Goal: Task Accomplishment & Management: Complete application form

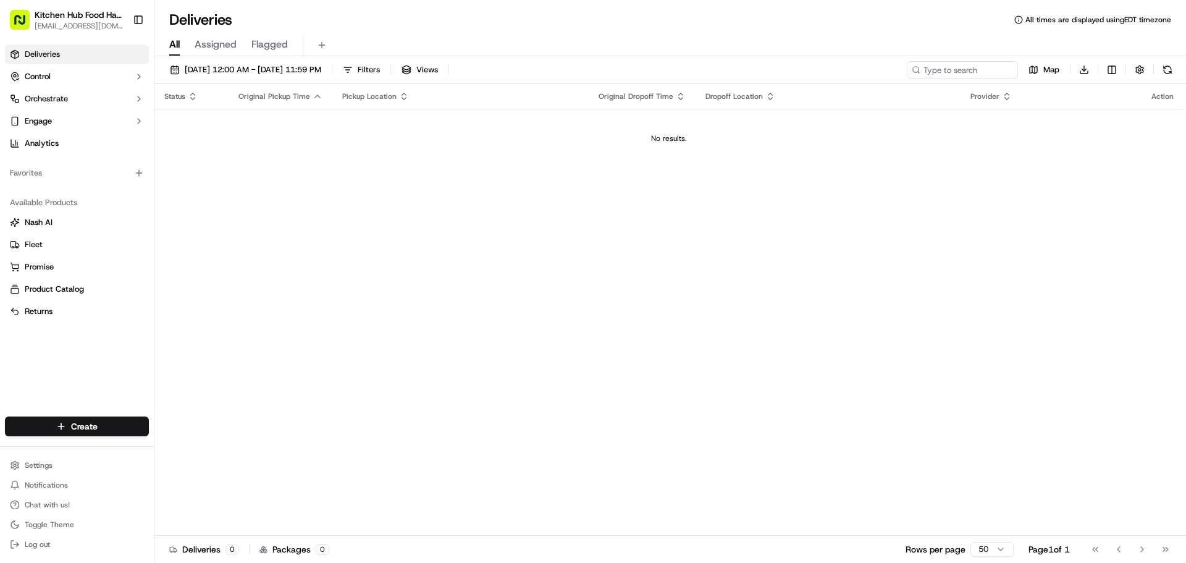
click at [122, 57] on link "Deliveries" at bounding box center [77, 54] width 144 height 20
click at [111, 416] on html "Kitchen Hub Food Hall - Support Office [EMAIL_ADDRESS][DOMAIN_NAME] Toggle Side…" at bounding box center [593, 281] width 1186 height 563
click at [174, 442] on div at bounding box center [166, 449] width 15 height 15
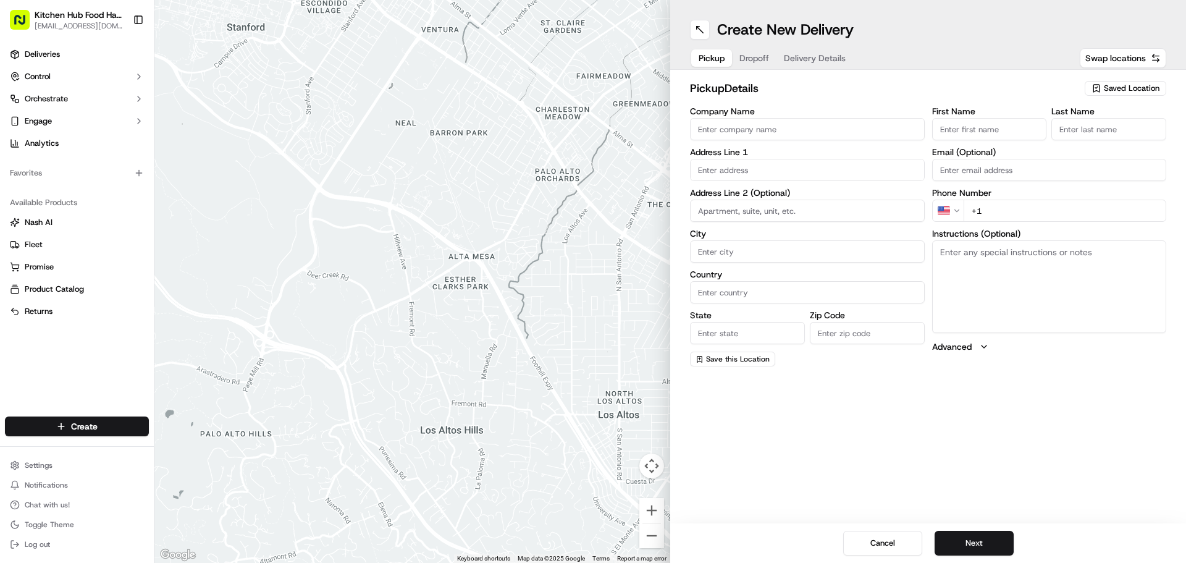
click at [770, 57] on button "Dropoff" at bounding box center [754, 57] width 44 height 17
click at [749, 132] on input "Company Name" at bounding box center [807, 129] width 235 height 22
type input "Kitchen Hub [GEOGRAPHIC_DATA] [GEOGRAPHIC_DATA]"
type input "[STREET_ADDRESS]"
type input "[GEOGRAPHIC_DATA]"
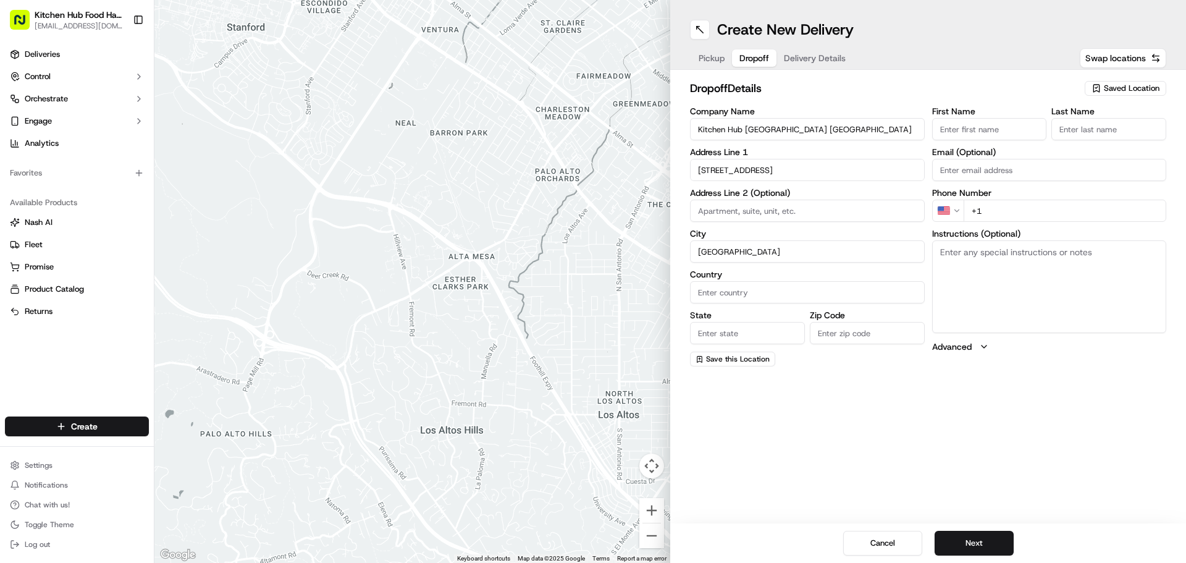
type input "[GEOGRAPHIC_DATA]"
type input "ON"
type input "M6B 1E8"
type input "[PERSON_NAME]"
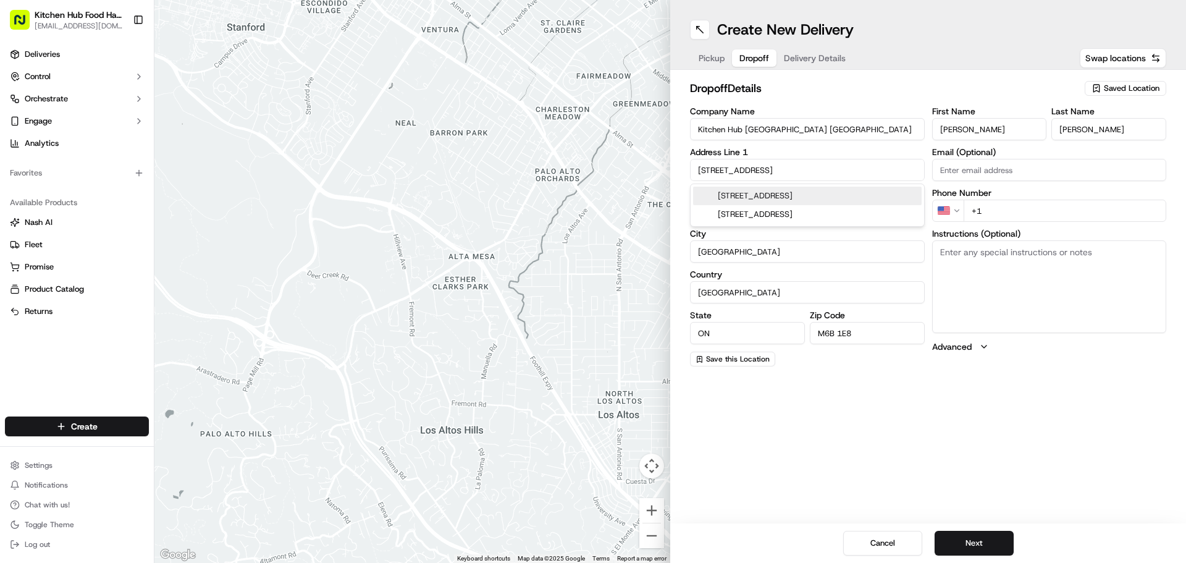
click at [812, 196] on div "[STREET_ADDRESS]" at bounding box center [807, 196] width 229 height 19
type input "[STREET_ADDRESS]"
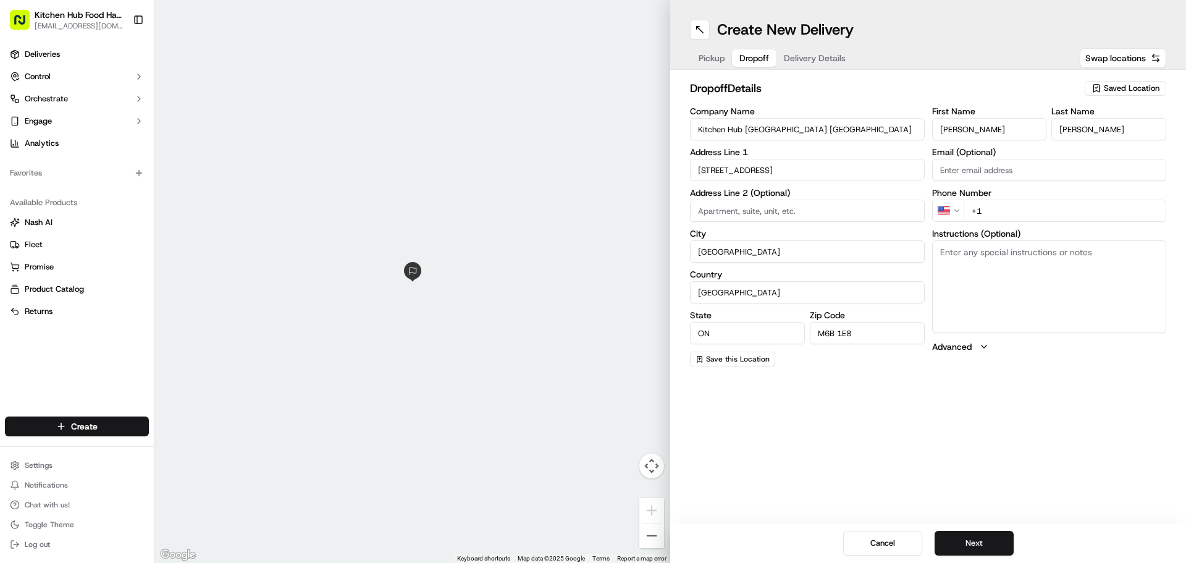
click at [997, 212] on input "+1" at bounding box center [1064, 210] width 203 height 22
click at [954, 214] on html "Kitchen Hub Food Hall - Support Office [EMAIL_ADDRESS][DOMAIN_NAME] Toggle Side…" at bounding box center [593, 281] width 1186 height 563
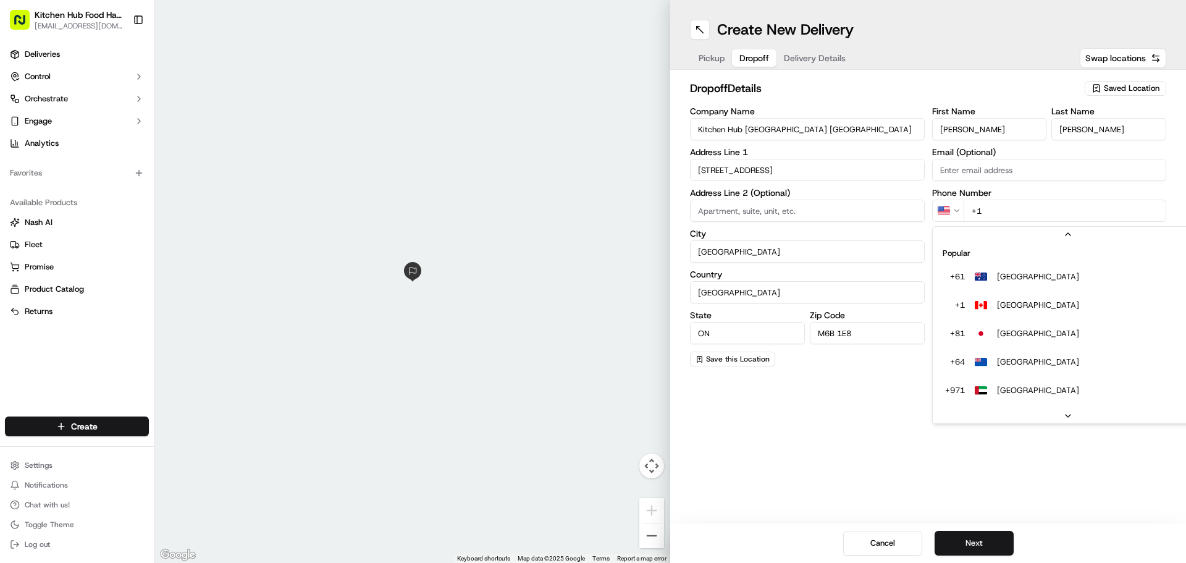
scroll to position [53, 0]
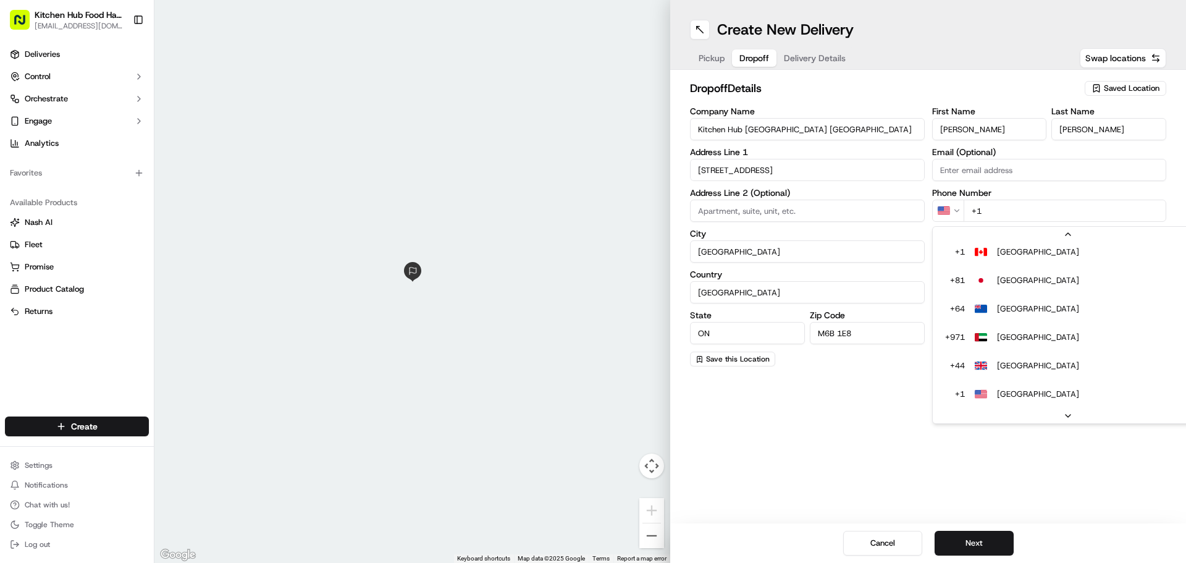
click at [1019, 216] on html "Kitchen Hub Food Hall - Support Office [EMAIL_ADDRESS][DOMAIN_NAME] Toggle Side…" at bounding box center [593, 281] width 1186 height 563
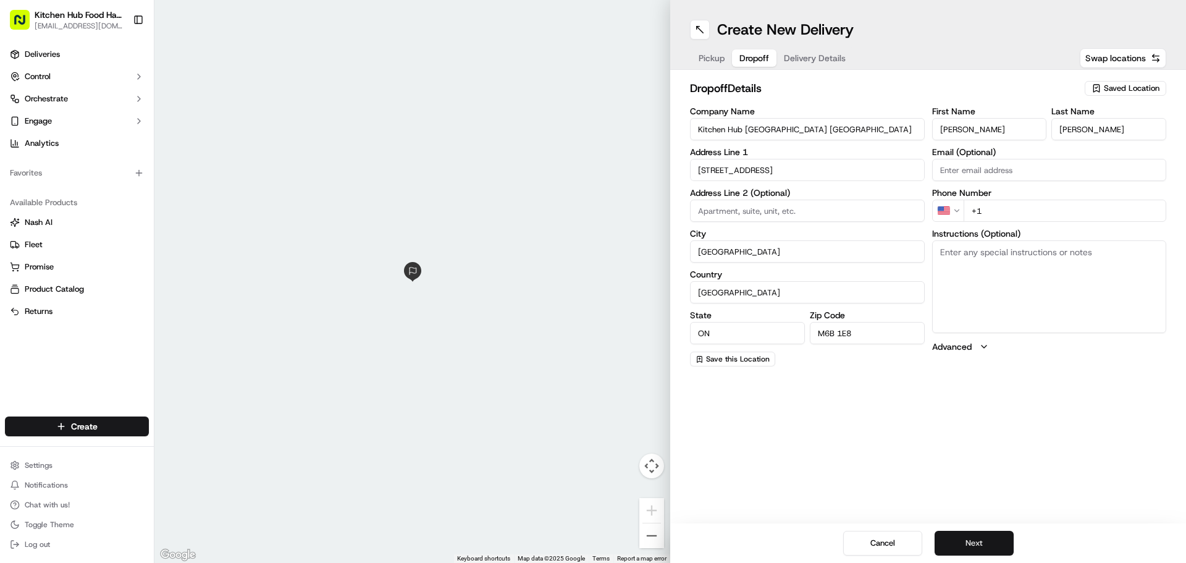
click at [1002, 542] on button "Next" at bounding box center [973, 543] width 79 height 25
click at [993, 218] on input "+1" at bounding box center [1064, 210] width 203 height 22
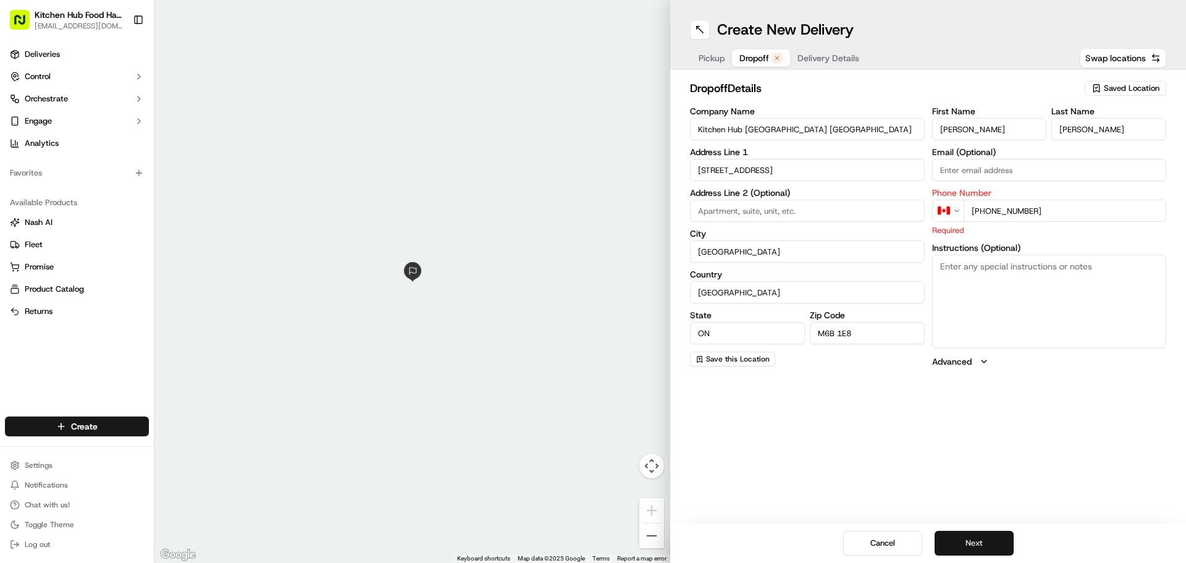
type input "[PHONE_NUMBER]"
click at [963, 544] on button "Next" at bounding box center [973, 543] width 79 height 25
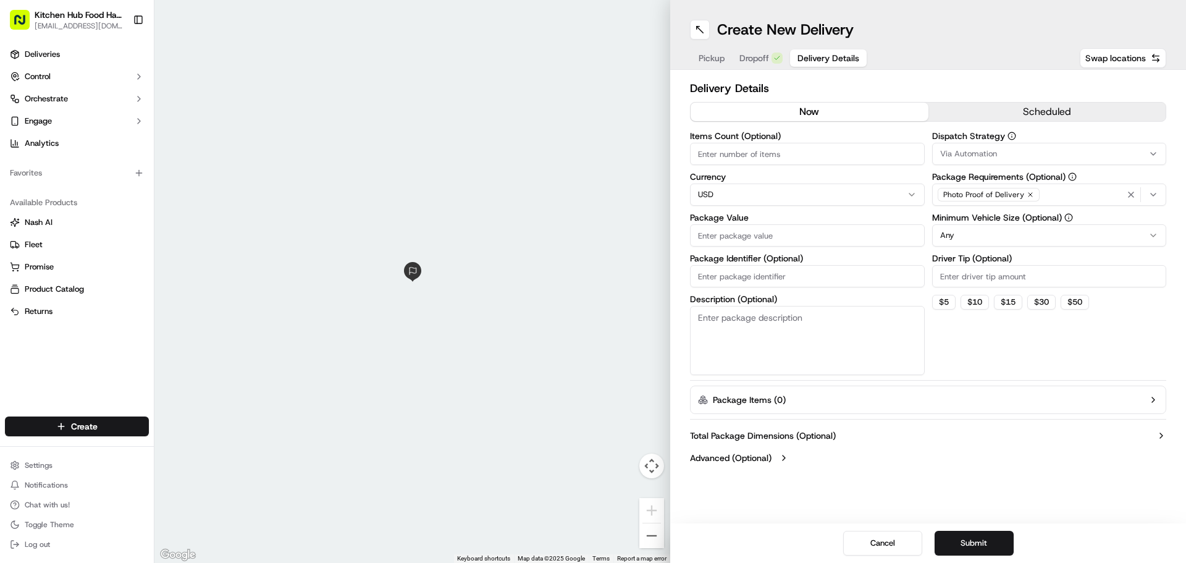
click at [799, 154] on input "Items Count (Optional)" at bounding box center [807, 154] width 235 height 22
click at [812, 204] on div "Currency USD" at bounding box center [807, 188] width 235 height 33
click at [781, 238] on input "Package Value" at bounding box center [807, 235] width 235 height 22
drag, startPoint x: 716, startPoint y: 62, endPoint x: 718, endPoint y: 53, distance: 9.3
click at [716, 62] on span "Pickup" at bounding box center [712, 58] width 26 height 12
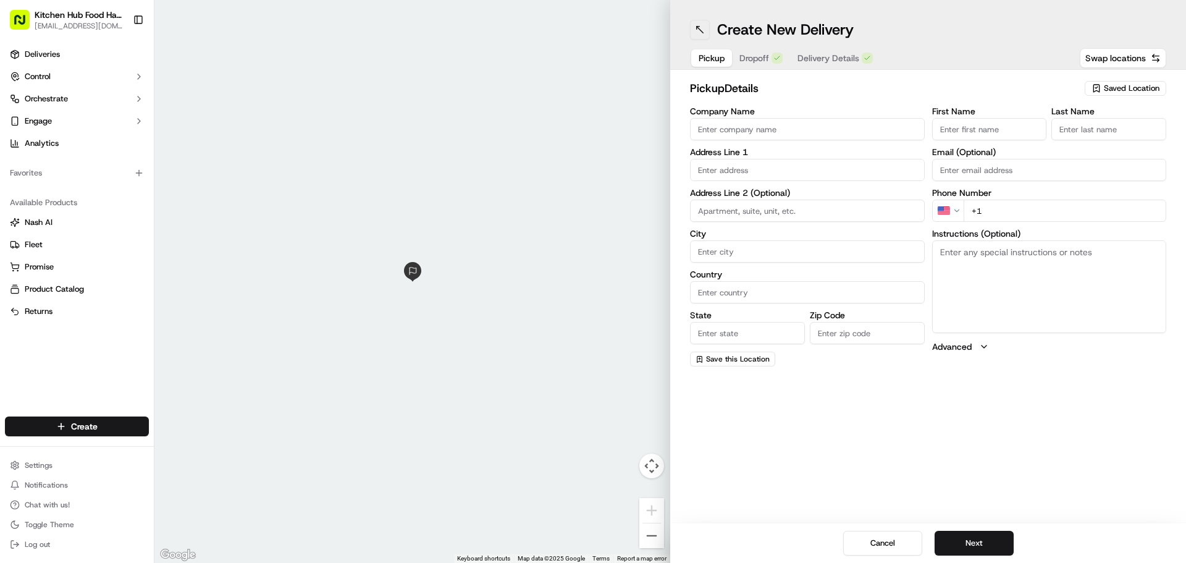
click at [699, 34] on button at bounding box center [700, 30] width 20 height 20
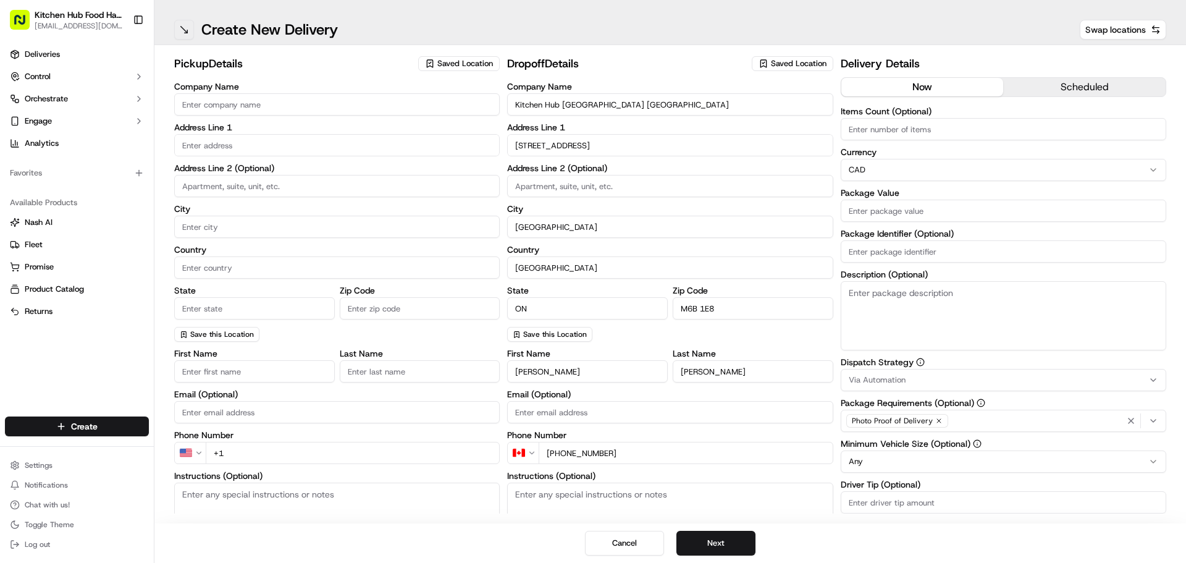
click at [175, 32] on button at bounding box center [184, 30] width 20 height 20
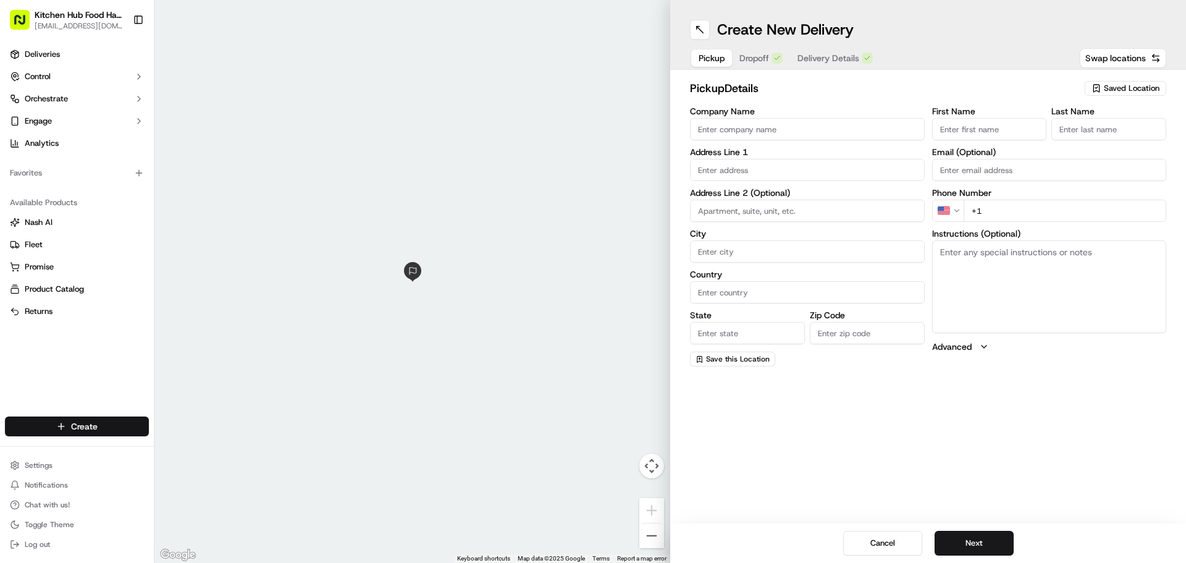
click at [90, 432] on html "Kitchen Hub Food Hall - Support Office [EMAIL_ADDRESS][DOMAIN_NAME] Toggle Side…" at bounding box center [593, 281] width 1186 height 563
click at [206, 456] on link "Delivery" at bounding box center [223, 449] width 138 height 22
click at [907, 544] on button "Cancel" at bounding box center [882, 543] width 79 height 25
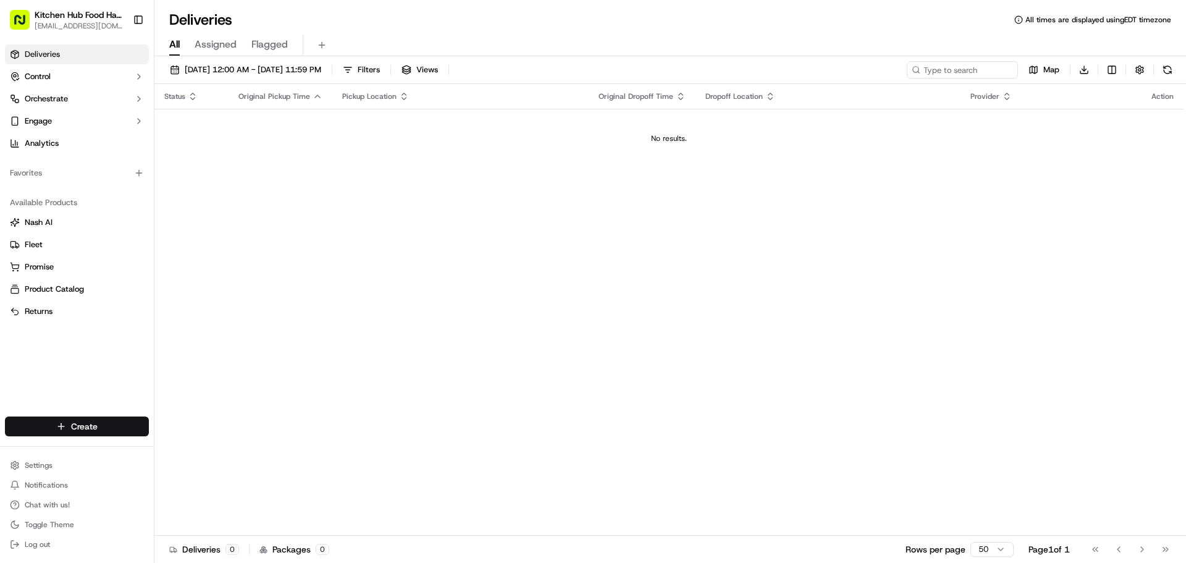
click at [99, 432] on html "Kitchen Hub Food Hall - Support Office [EMAIL_ADDRESS][DOMAIN_NAME] Toggle Side…" at bounding box center [593, 281] width 1186 height 563
click at [185, 464] on link "CSV Upload" at bounding box center [223, 471] width 138 height 22
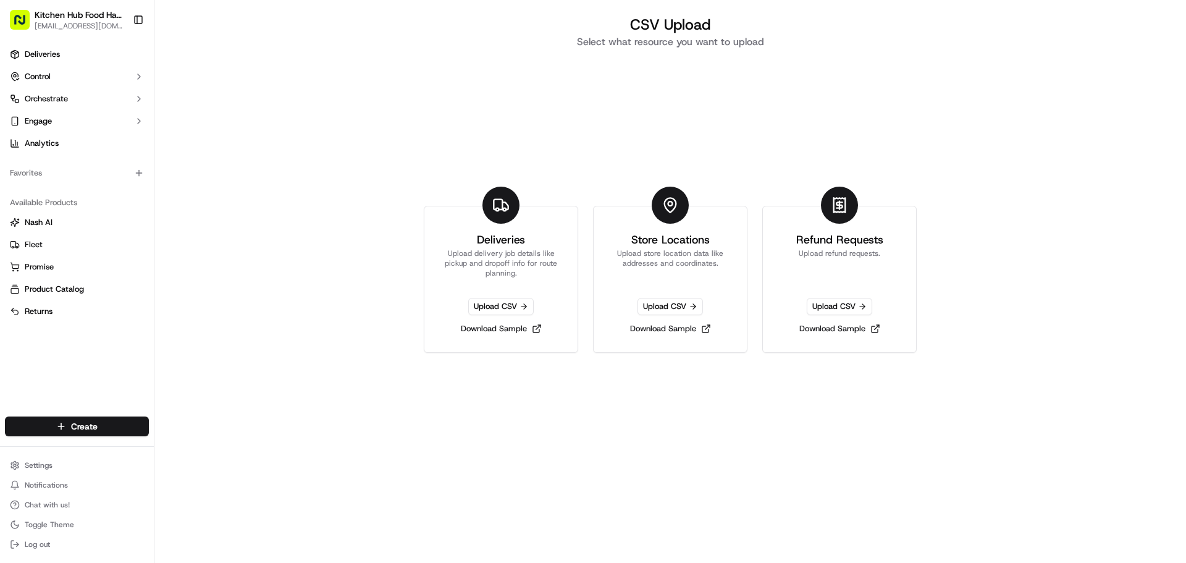
click at [125, 430] on html "Kitchen Hub Food Hall - Support Office [EMAIL_ADDRESS][DOMAIN_NAME] Toggle Side…" at bounding box center [593, 281] width 1186 height 563
click at [183, 451] on link "Delivery" at bounding box center [223, 449] width 138 height 22
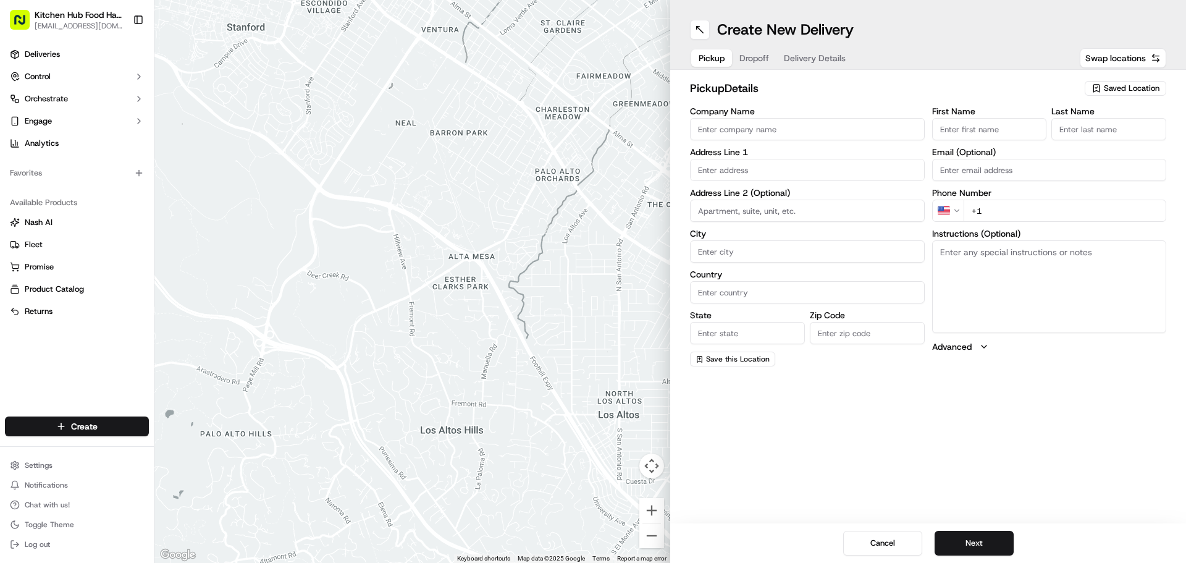
click at [786, 125] on input "Company Name" at bounding box center [807, 129] width 235 height 22
type input "Kitchen Hub [GEOGRAPHIC_DATA] [GEOGRAPHIC_DATA]"
type input "[STREET_ADDRESS]"
type input "[GEOGRAPHIC_DATA]"
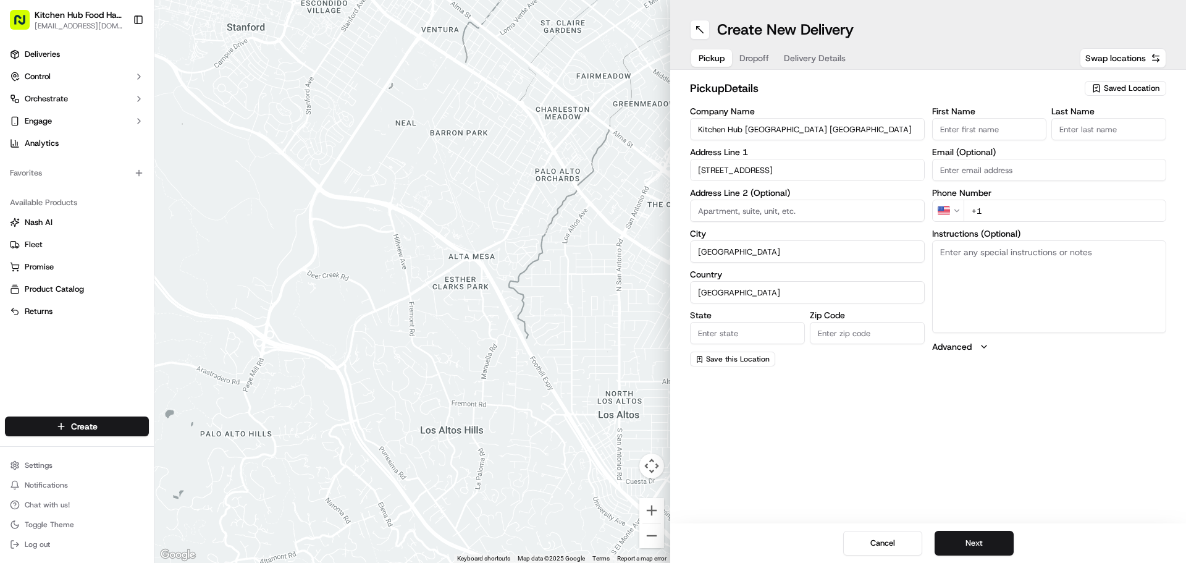
type input "ON"
type input "M6B 1E8"
type input "[PERSON_NAME]"
click at [825, 194] on div "[STREET_ADDRESS]" at bounding box center [807, 196] width 229 height 19
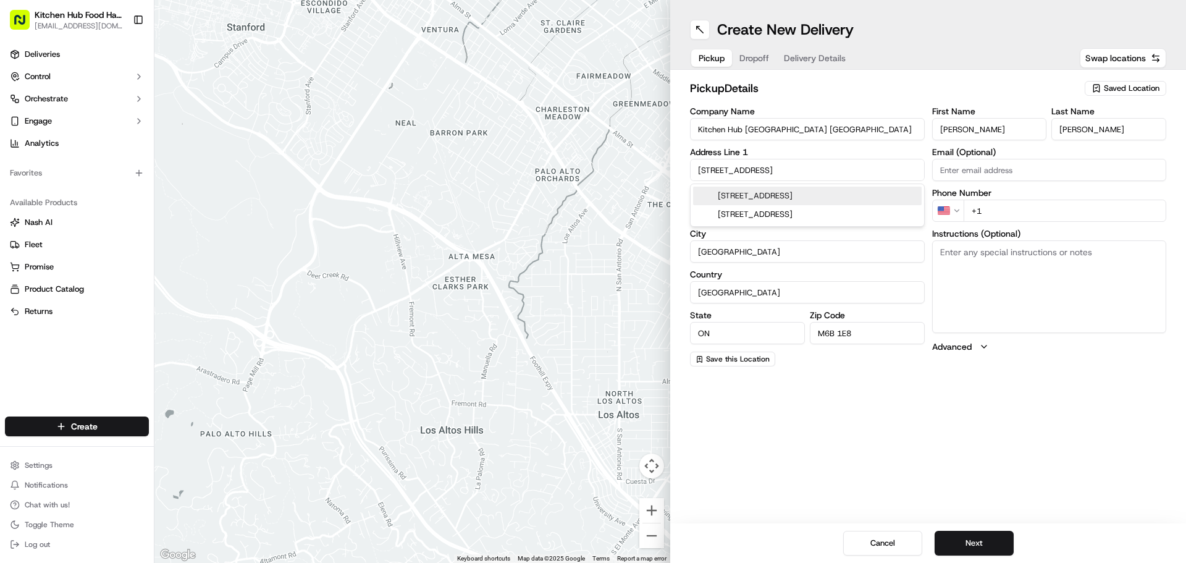
type input "[STREET_ADDRESS]"
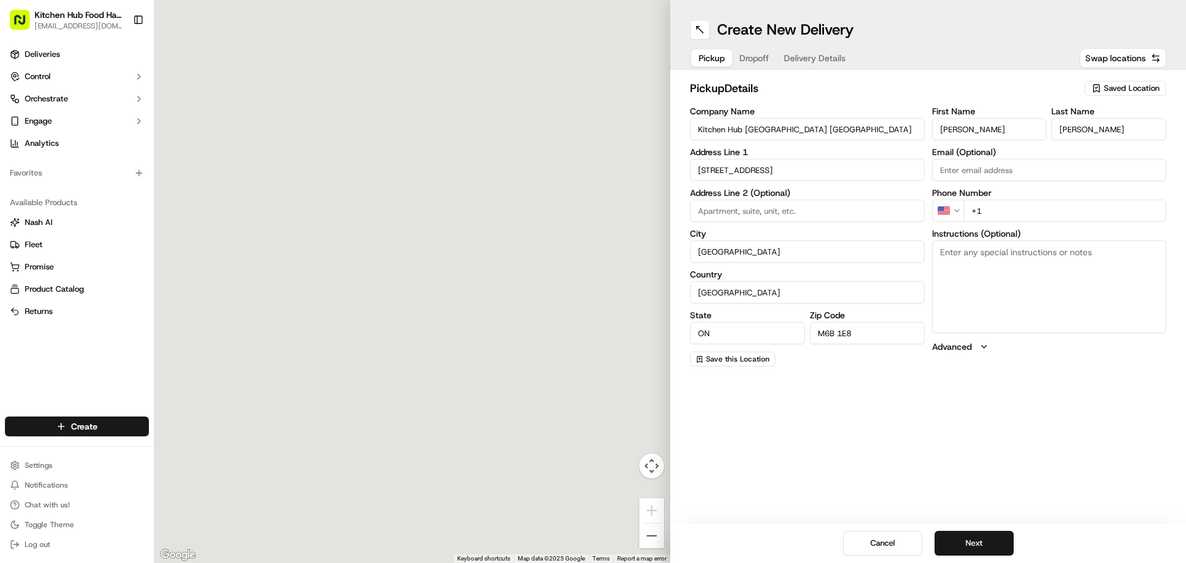
click at [960, 178] on input "Email (Optional)" at bounding box center [1049, 170] width 235 height 22
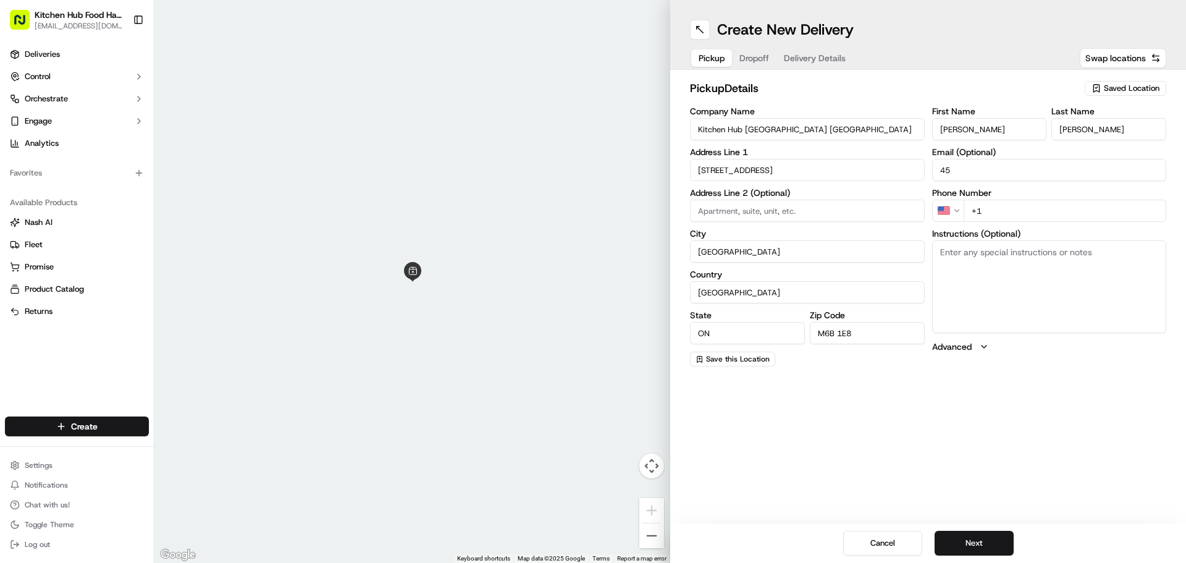
type input "4"
type input "4166514500"
click at [983, 544] on button "Next" at bounding box center [973, 543] width 79 height 25
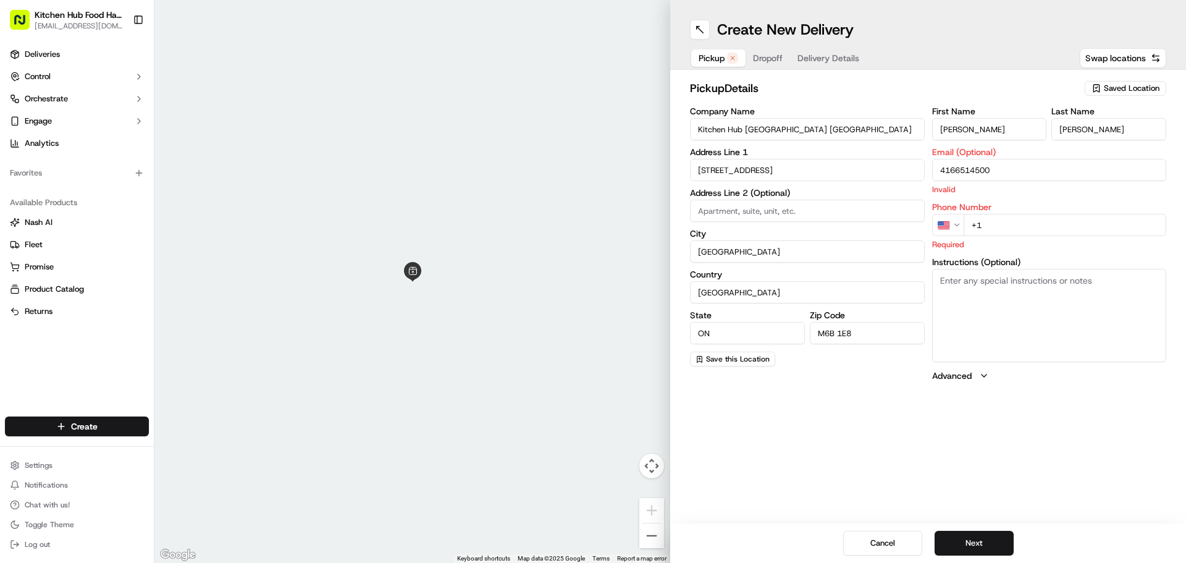
drag, startPoint x: 1005, startPoint y: 170, endPoint x: 937, endPoint y: 193, distance: 72.3
click at [937, 193] on div "Email (Optional) 4166514500 Invalid" at bounding box center [1049, 172] width 235 height 48
click at [1012, 227] on div "Phone Number US +1 Required" at bounding box center [1049, 227] width 235 height 48
paste input "[PHONE_NUMBER]"
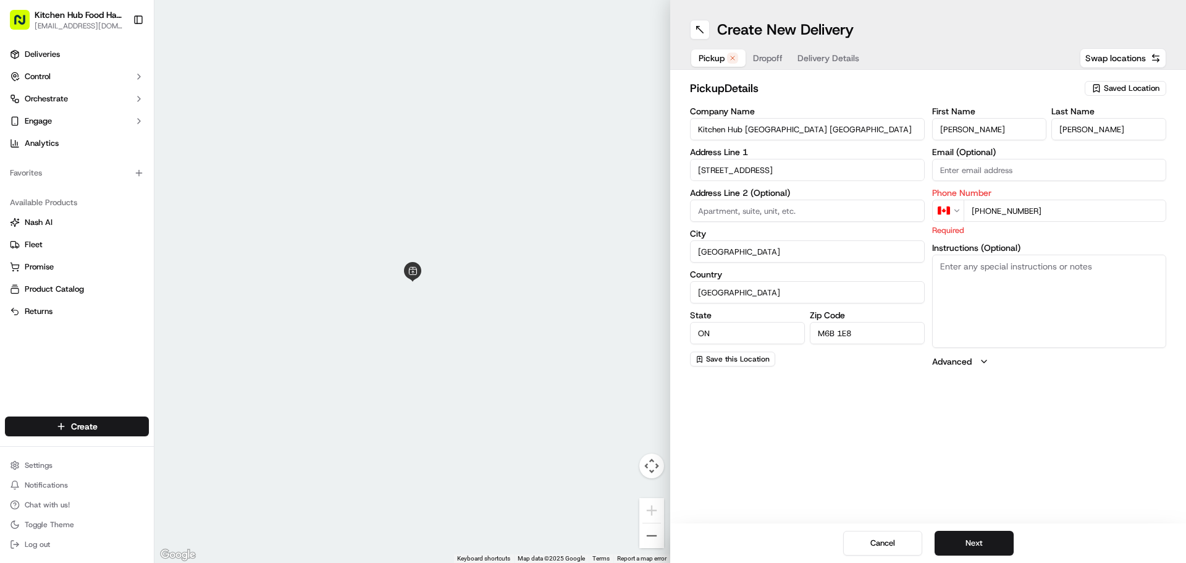
type input "[PHONE_NUMBER]"
click at [1067, 449] on div "Create New Delivery Pickup Dropoff Delivery Details Swap locations pickup Detai…" at bounding box center [928, 281] width 516 height 563
click at [970, 541] on button "Next" at bounding box center [973, 543] width 79 height 25
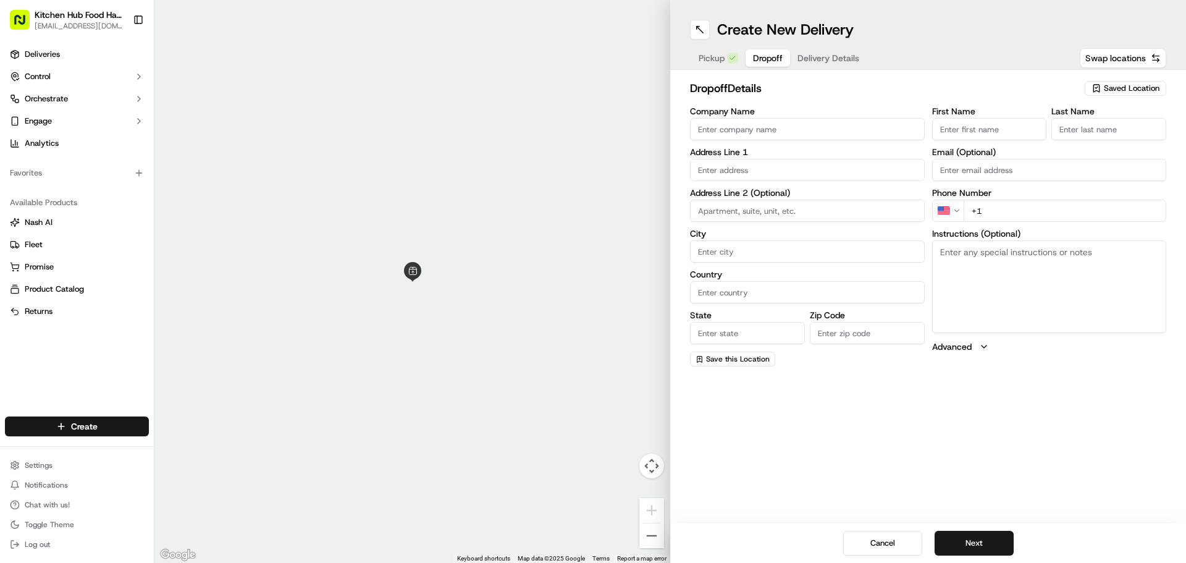
click at [832, 119] on input "Company Name" at bounding box center [807, 129] width 235 height 22
type input "[PERSON_NAME]"
drag, startPoint x: 730, startPoint y: 127, endPoint x: 676, endPoint y: 132, distance: 54.5
click at [676, 132] on div "dropoff Details Saved Location Company Name [PERSON_NAME] Address Line 1 Addres…" at bounding box center [928, 223] width 516 height 306
click at [1018, 130] on input "First Name" at bounding box center [989, 129] width 115 height 22
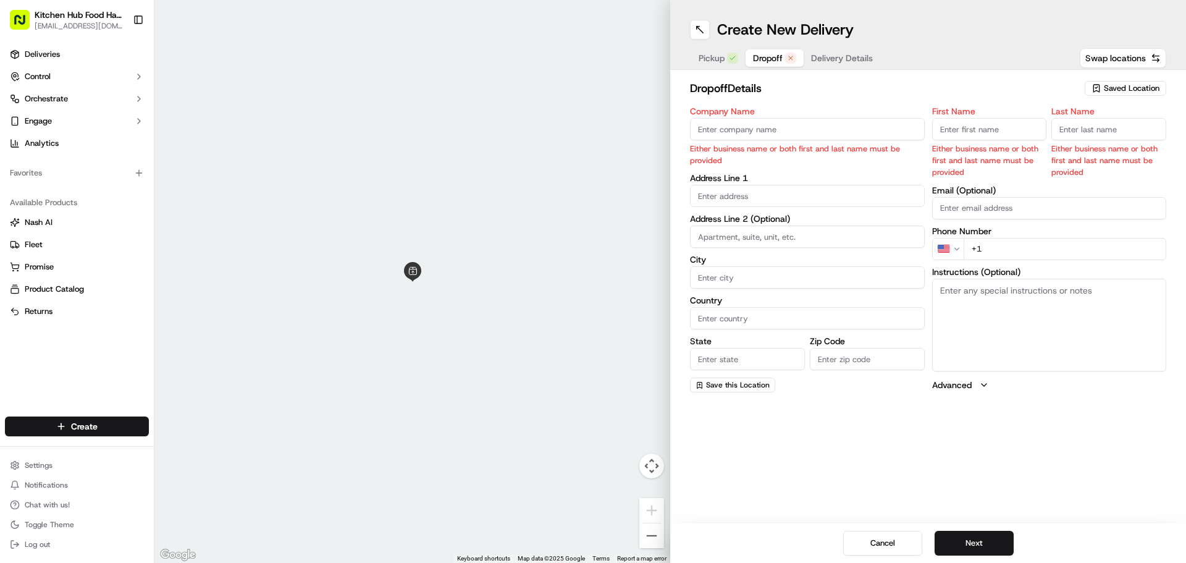
paste input "[PERSON_NAME]"
type input "[PERSON_NAME]"
click at [1091, 120] on input "Last Name" at bounding box center [1108, 129] width 115 height 22
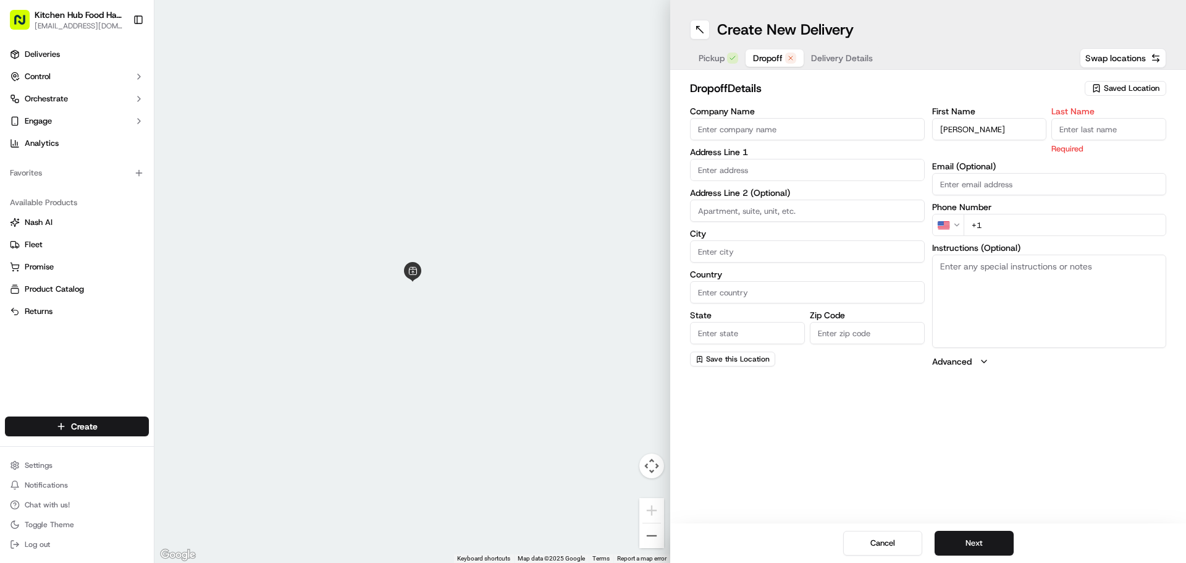
type input "A"
type input "Warr"
click at [849, 172] on input "text" at bounding box center [807, 170] width 235 height 22
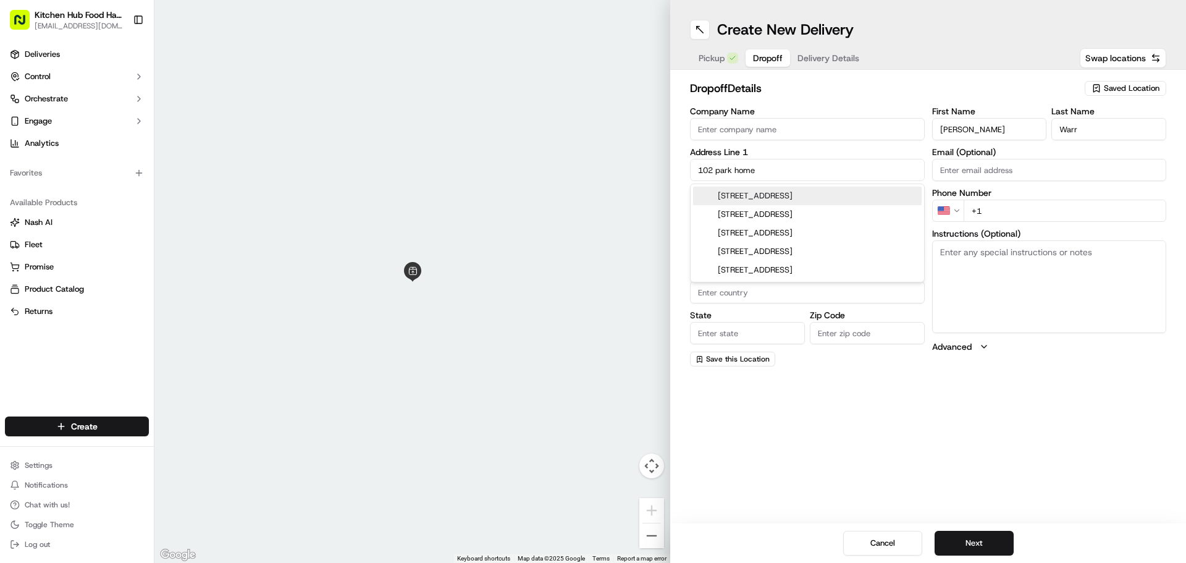
click at [848, 192] on div "[STREET_ADDRESS]" at bounding box center [807, 196] width 229 height 19
type input "[STREET_ADDRESS]"
type input "[GEOGRAPHIC_DATA]"
type input "ON"
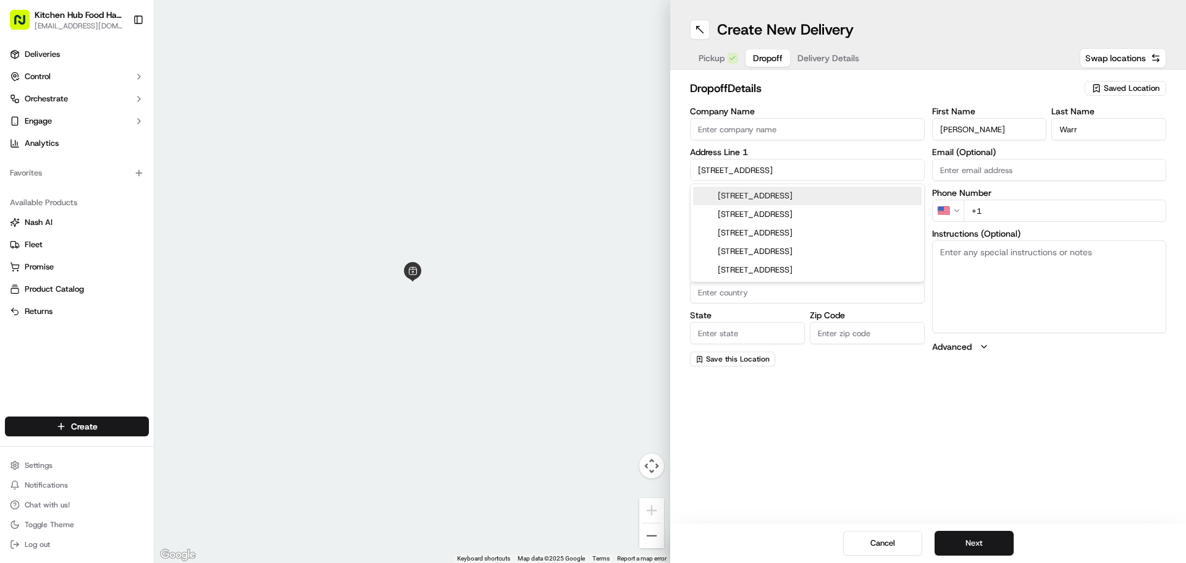
type input "M2N 1W8"
type input "[STREET_ADDRESS]"
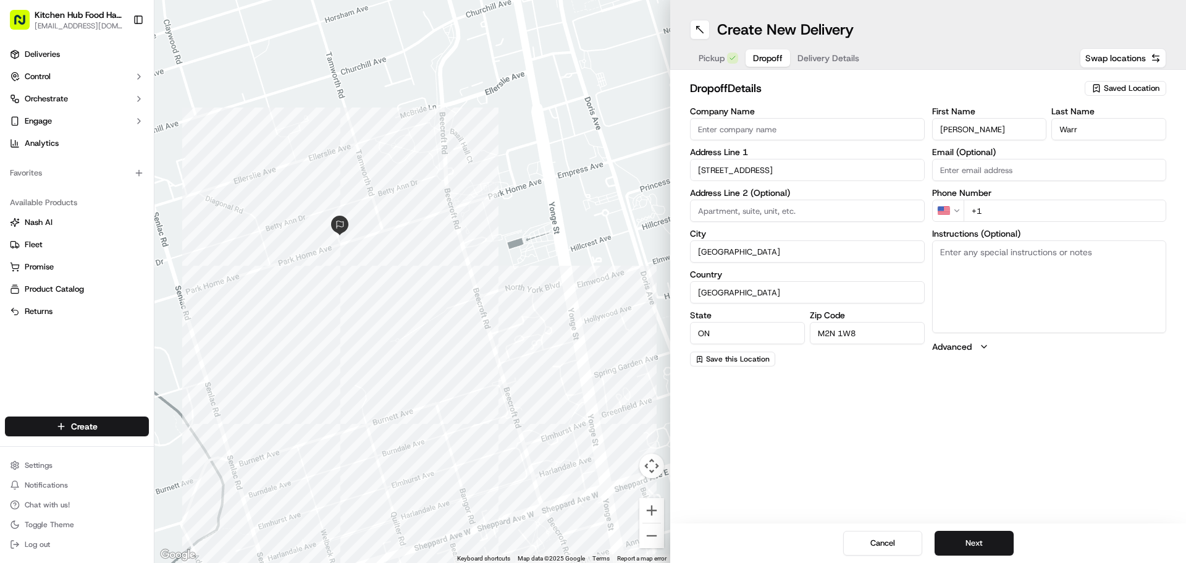
drag, startPoint x: 360, startPoint y: 22, endPoint x: 548, endPoint y: 371, distance: 395.7
click at [548, 371] on div at bounding box center [412, 281] width 516 height 563
click at [1019, 209] on input "+1" at bounding box center [1064, 210] width 203 height 22
type input "[PHONE_NUMBER]"
click at [975, 253] on textarea "Instructions (Optional)" at bounding box center [1049, 286] width 235 height 93
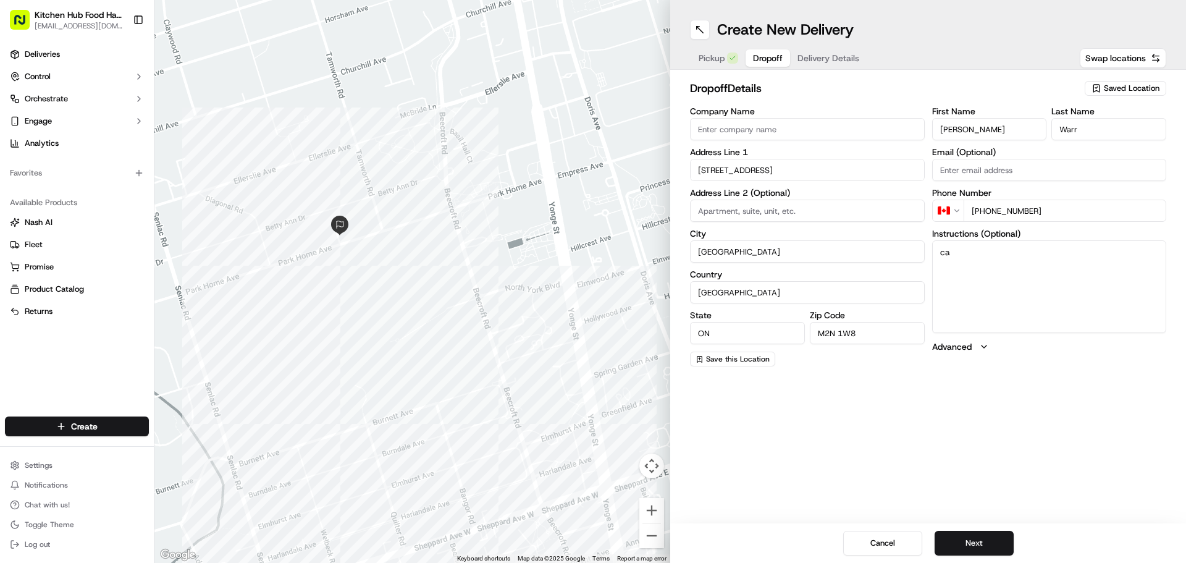
type textarea "c"
type textarea "call when here"
click at [973, 544] on button "Next" at bounding box center [973, 543] width 79 height 25
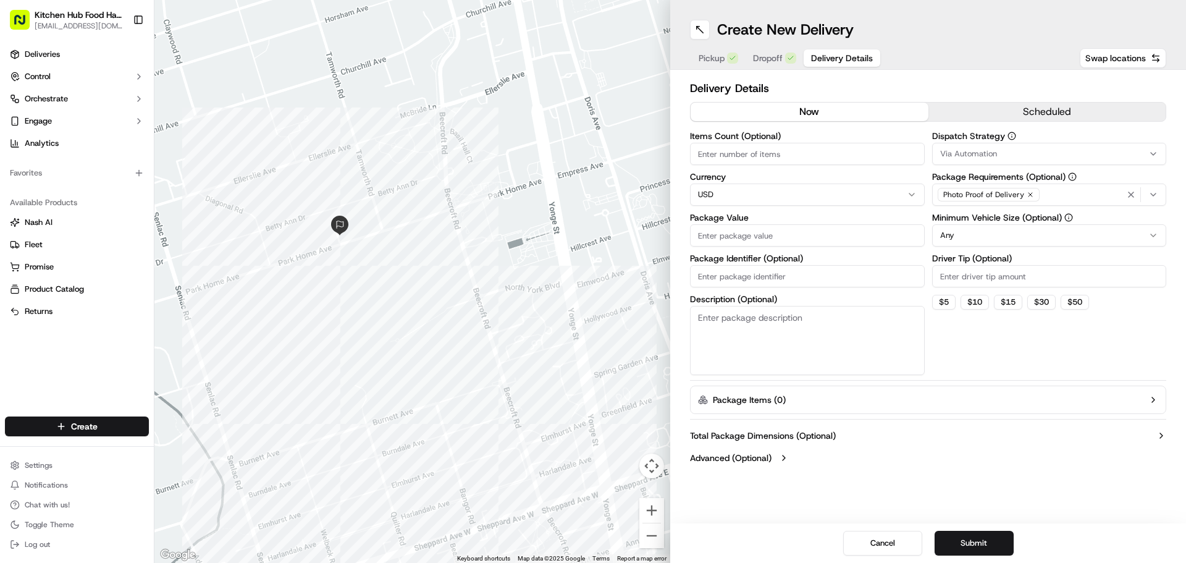
click at [817, 194] on html "Kitchen Hub Food Hall - Support Office [EMAIL_ADDRESS][DOMAIN_NAME] Toggle Side…" at bounding box center [593, 281] width 1186 height 563
click at [779, 238] on input "Package Value" at bounding box center [807, 235] width 235 height 22
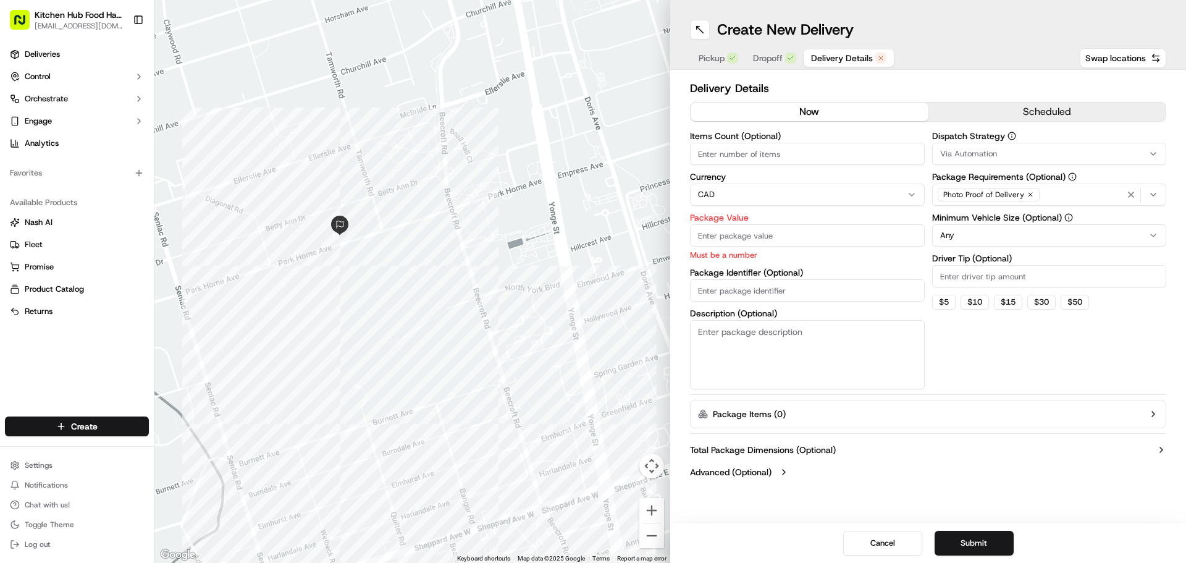
click at [954, 282] on input "Driver Tip (Optional)" at bounding box center [1049, 276] width 235 height 22
type input "2"
click at [837, 232] on input "Package Value" at bounding box center [807, 235] width 235 height 22
type input "2"
type input "26.5"
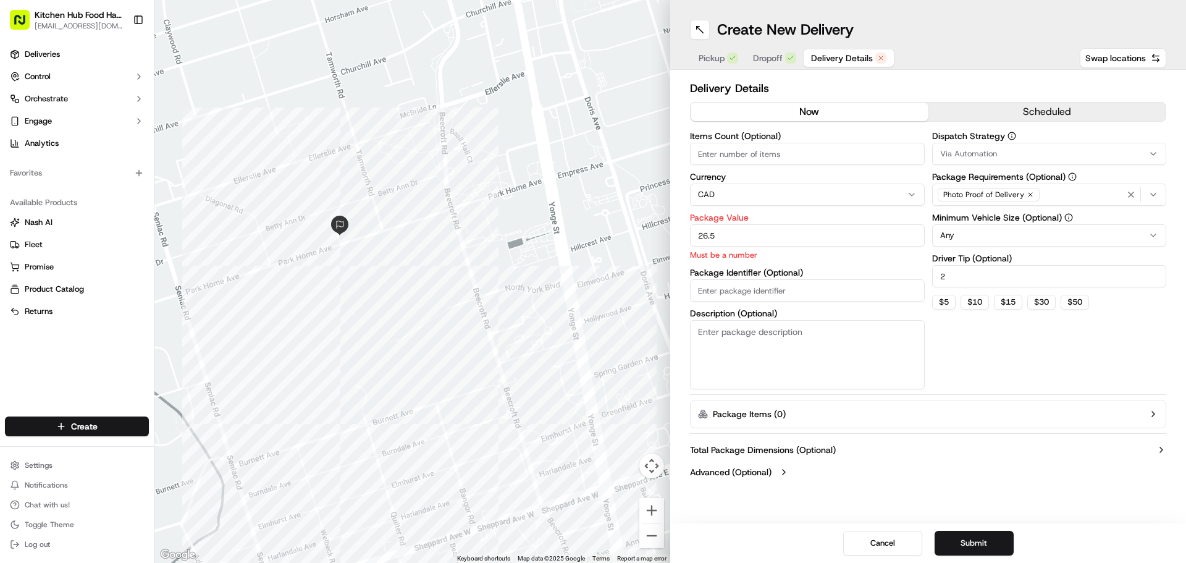
click at [718, 288] on div "Items Count (Optional) Currency CAD Package Value 26.5 Must be a number Package…" at bounding box center [807, 261] width 235 height 258
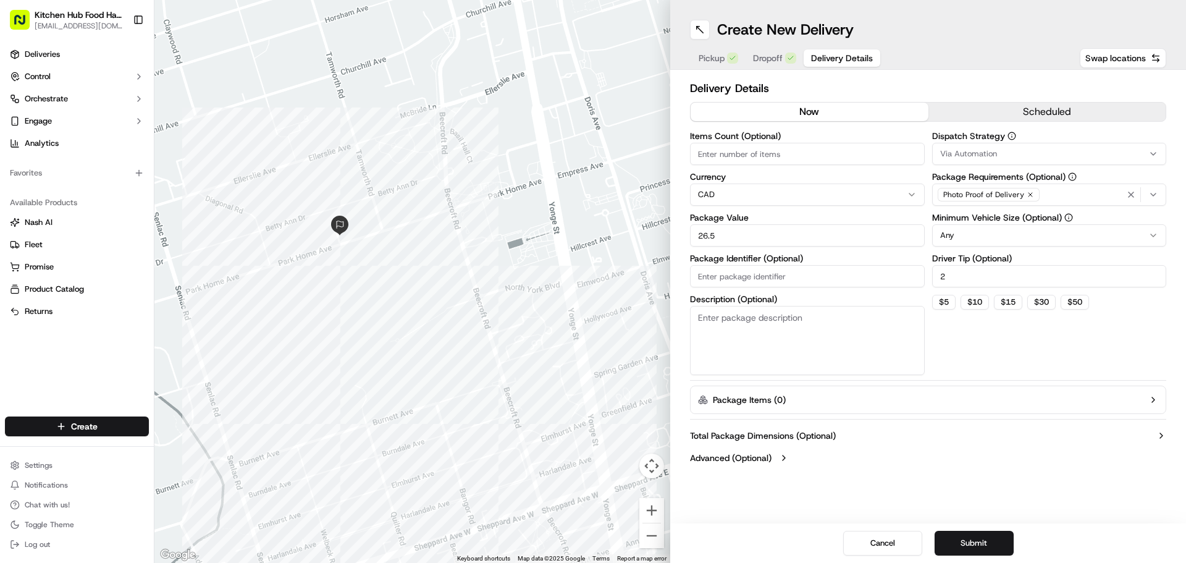
click at [848, 333] on textarea "Description (Optional)" at bounding box center [807, 340] width 235 height 69
type textarea "c"
type textarea "call when here"
click at [997, 539] on button "Submit" at bounding box center [973, 543] width 79 height 25
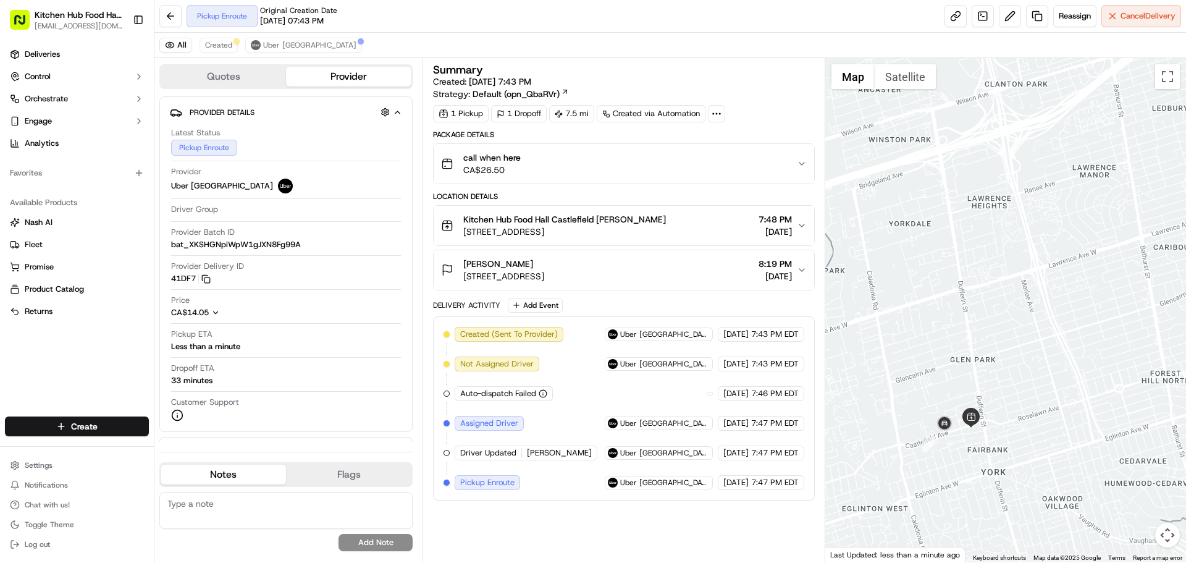
drag, startPoint x: 913, startPoint y: 437, endPoint x: 1015, endPoint y: 373, distance: 119.6
click at [1015, 373] on div at bounding box center [1005, 310] width 361 height 504
